Goal: Information Seeking & Learning: Find specific fact

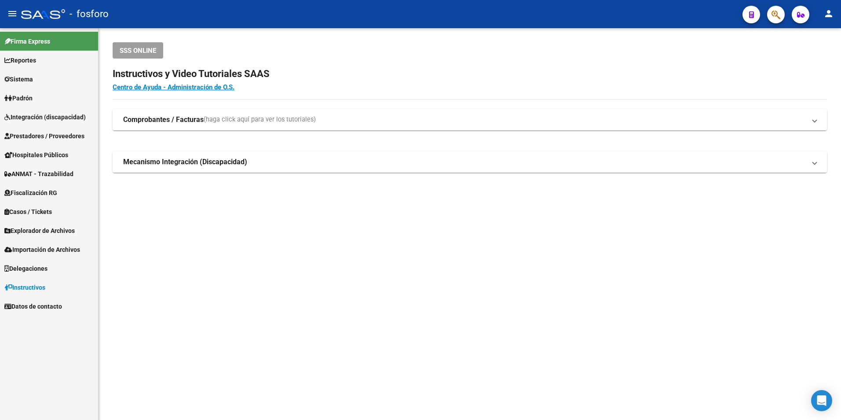
click at [777, 14] on icon "button" at bounding box center [776, 15] width 9 height 10
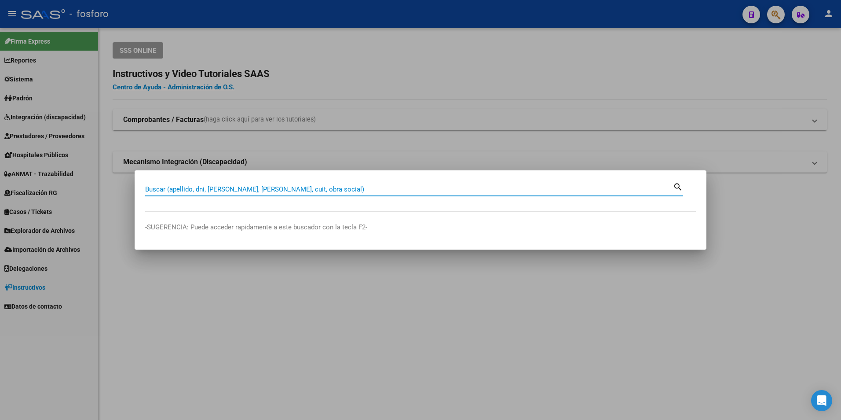
click at [255, 189] on input "Buscar (apellido, dni, [PERSON_NAME], [PERSON_NAME], cuit, obra social)" at bounding box center [409, 189] width 528 height 8
paste input "35095291"
type input "35095291"
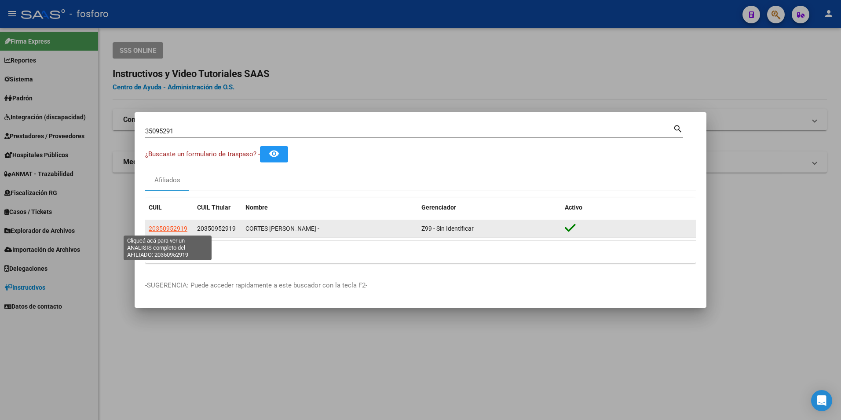
drag, startPoint x: 186, startPoint y: 231, endPoint x: 149, endPoint y: 228, distance: 37.1
click at [149, 228] on span "20350952919" at bounding box center [168, 228] width 39 height 7
copy span "20350952919"
type textarea "20350952919"
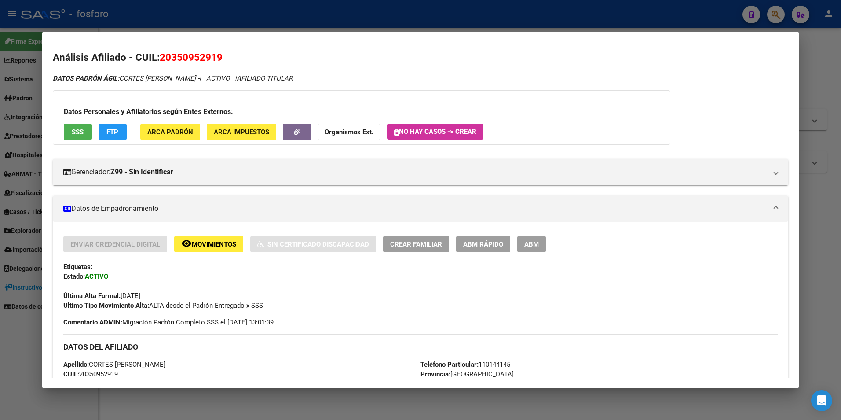
drag, startPoint x: 149, startPoint y: 228, endPoint x: 502, endPoint y: 61, distance: 390.6
click at [502, 61] on h2 "Análisis Afiliado - CUIL: 20350952919" at bounding box center [421, 57] width 736 height 15
drag, startPoint x: 233, startPoint y: 56, endPoint x: 163, endPoint y: 59, distance: 70.0
click at [163, 59] on h2 "Análisis Afiliado - CUIL: 20350952919" at bounding box center [421, 57] width 736 height 15
copy span "20350952919"
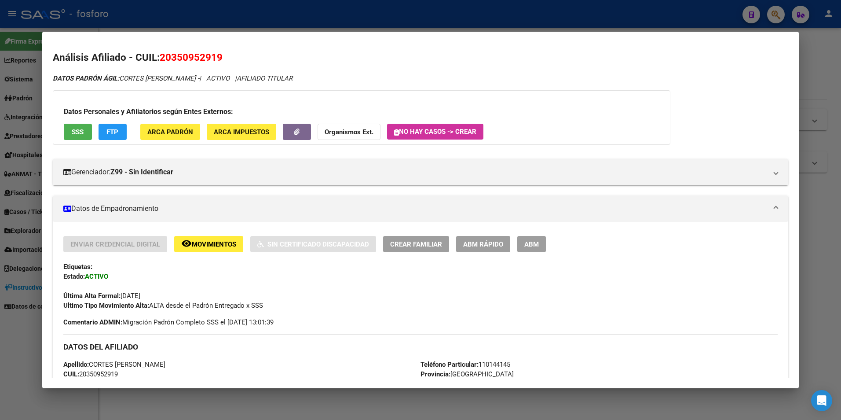
click at [831, 78] on div at bounding box center [420, 210] width 841 height 420
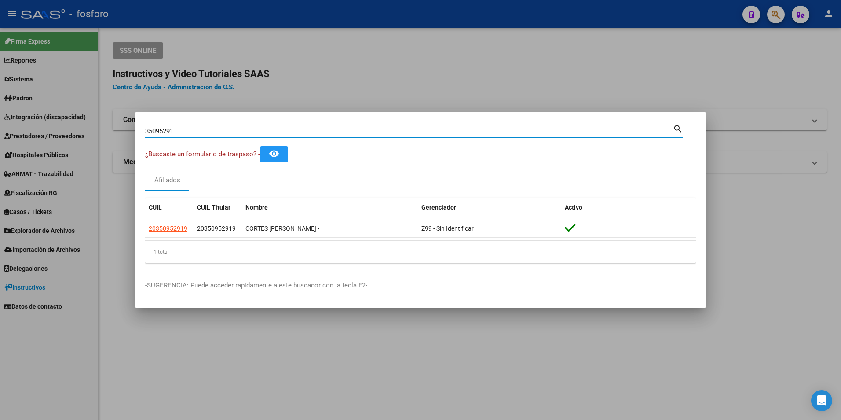
drag, startPoint x: 248, startPoint y: 131, endPoint x: 0, endPoint y: 60, distance: 258.0
click at [0, 109] on html "menu - fosforo person Firma Express Reportes Ingresos Devengados MT morosos Pad…" at bounding box center [420, 210] width 841 height 420
paste input "20203489553"
type input "20203489553"
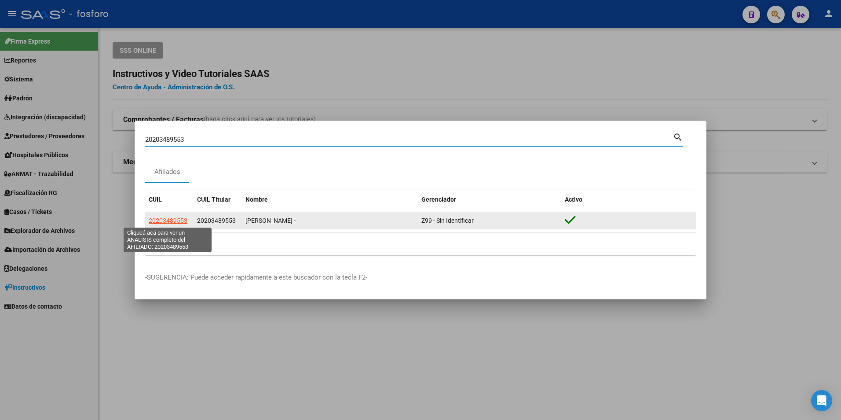
click at [164, 221] on span "20203489553" at bounding box center [168, 220] width 39 height 7
type textarea "20203489553"
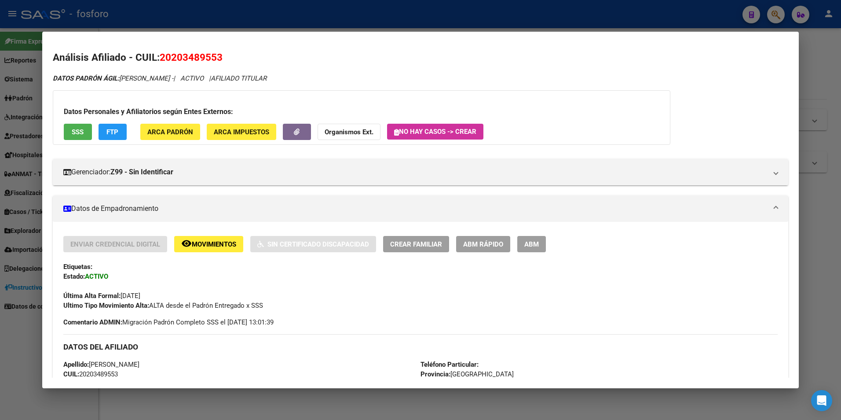
click at [819, 46] on div at bounding box center [420, 210] width 841 height 420
